Goal: Task Accomplishment & Management: Manage account settings

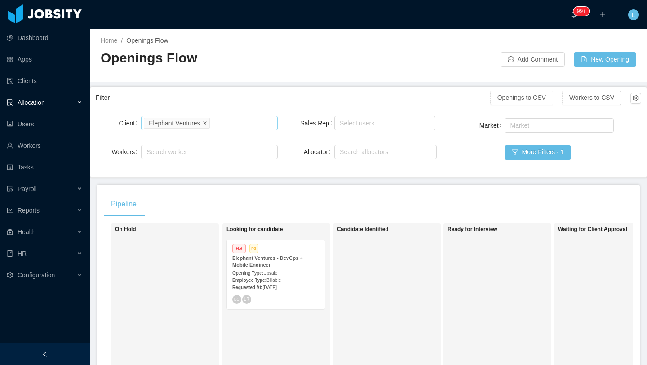
click at [207, 125] on icon "icon: close" at bounding box center [205, 123] width 4 height 5
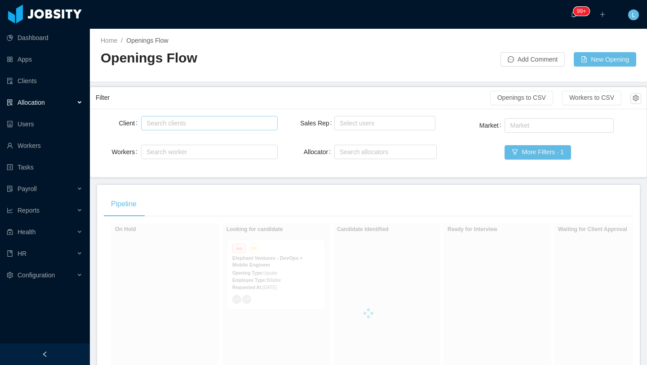
click at [208, 126] on div "Search clients" at bounding box center [207, 123] width 121 height 9
type input "*****"
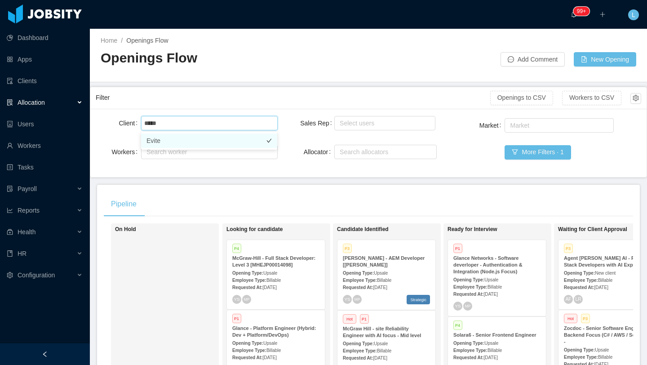
click at [186, 143] on li "Evite" at bounding box center [209, 141] width 136 height 14
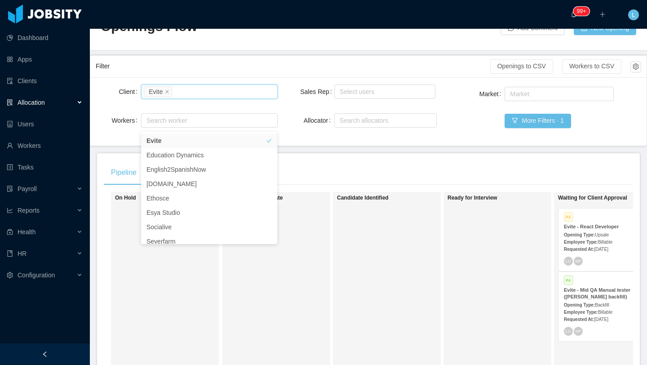
scroll to position [37, 0]
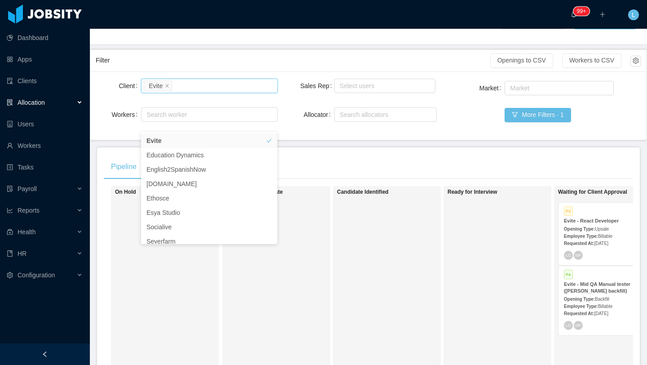
click at [477, 272] on div "Ready for Interview" at bounding box center [511, 316] width 126 height 253
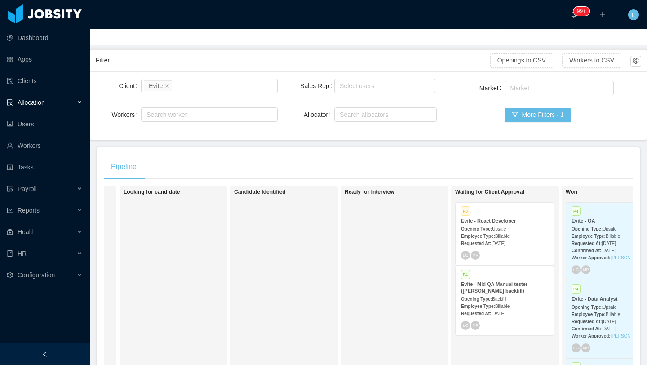
scroll to position [0, 122]
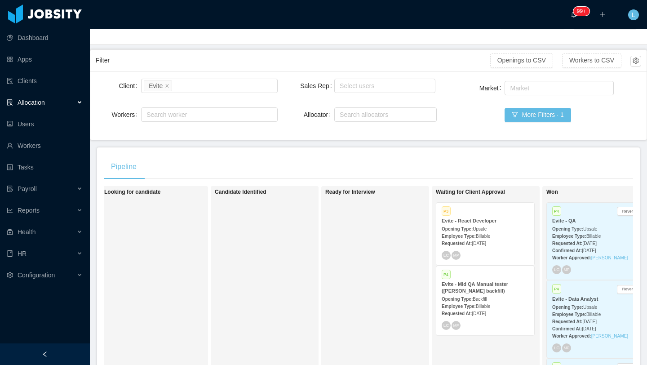
click at [480, 294] on strong "Evite - Mid QA Manual tester ([PERSON_NAME] backfill)" at bounding box center [475, 287] width 67 height 12
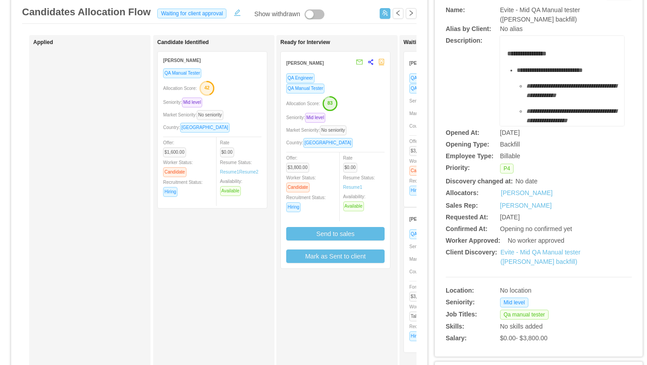
scroll to position [61, 0]
click at [377, 143] on div "Country: [GEOGRAPHIC_DATA]" at bounding box center [335, 142] width 98 height 10
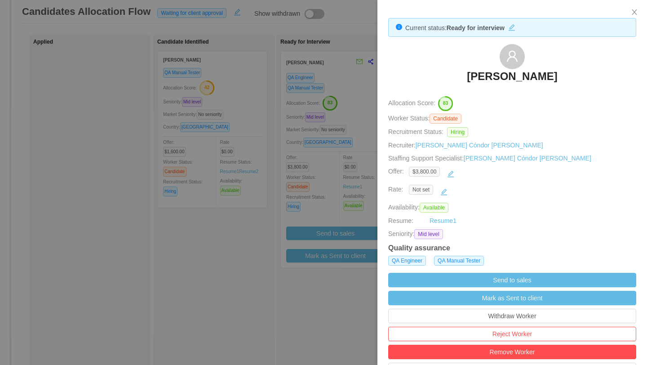
scroll to position [15, 0]
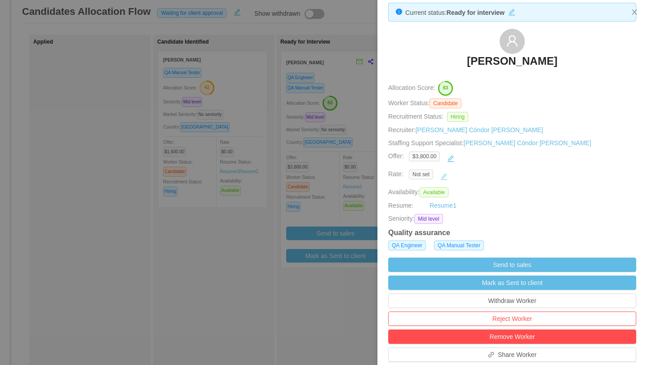
click at [445, 178] on button "button" at bounding box center [444, 177] width 14 height 14
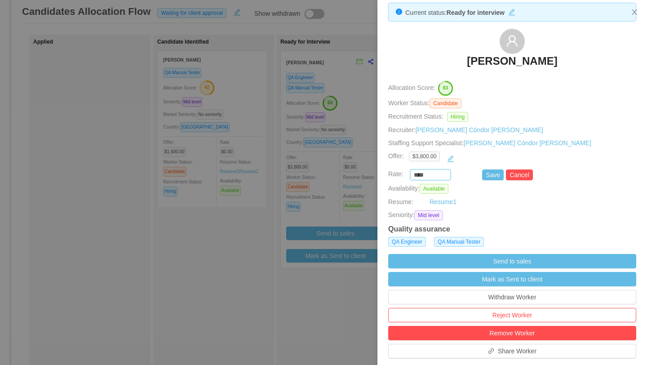
drag, startPoint x: 429, startPoint y: 174, endPoint x: 393, endPoint y: 174, distance: 35.1
click at [394, 174] on div "**** Save Cancel" at bounding box center [502, 175] width 248 height 11
type input "*******"
click at [497, 175] on button "Save" at bounding box center [493, 175] width 22 height 11
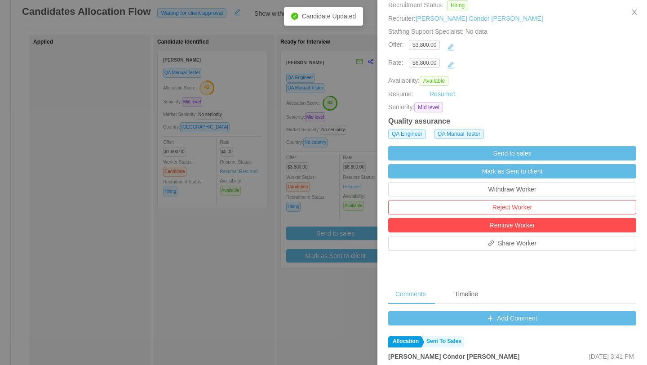
scroll to position [149, 0]
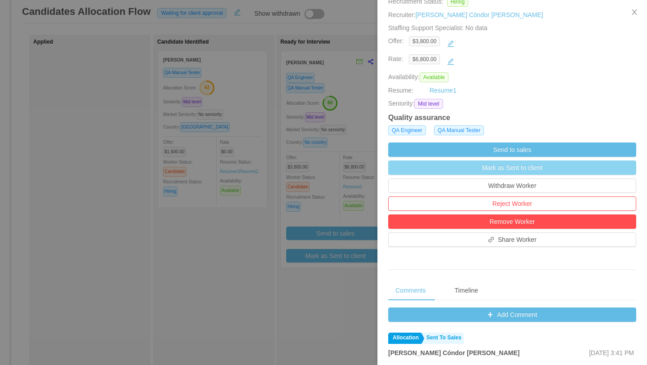
click at [529, 162] on button "Mark as Sent to client" at bounding box center [512, 168] width 248 height 14
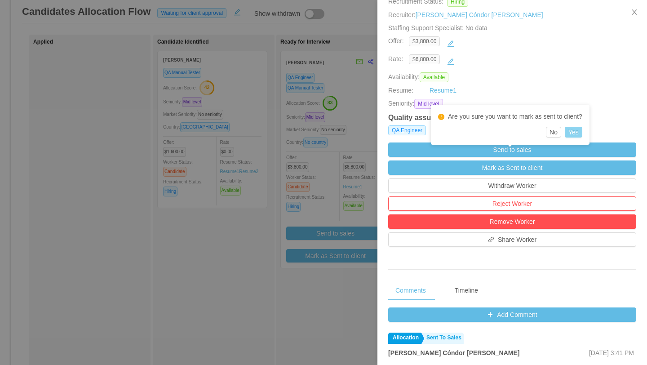
click at [581, 133] on button "Yes" at bounding box center [574, 132] width 18 height 11
